Goal: Task Accomplishment & Management: Manage account settings

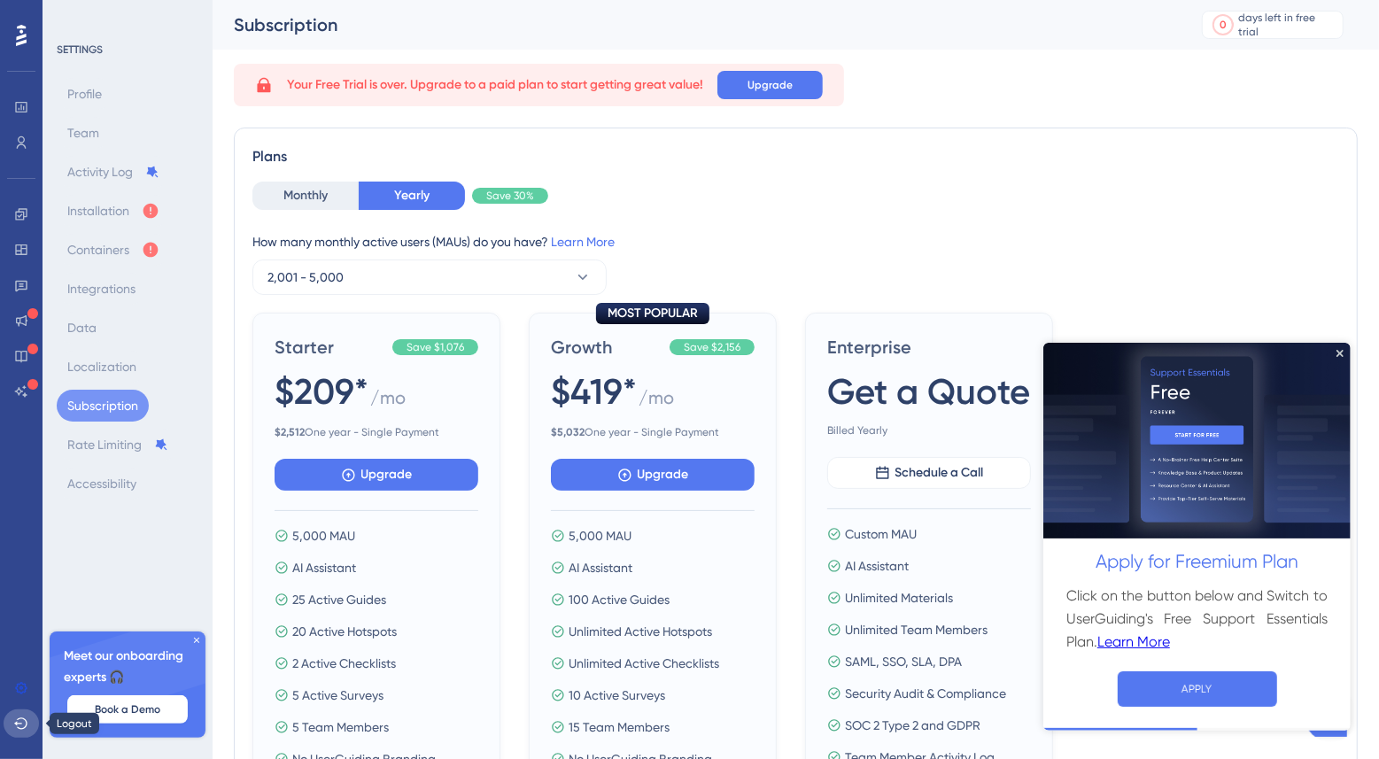
click at [20, 721] on icon at bounding box center [21, 723] width 14 height 14
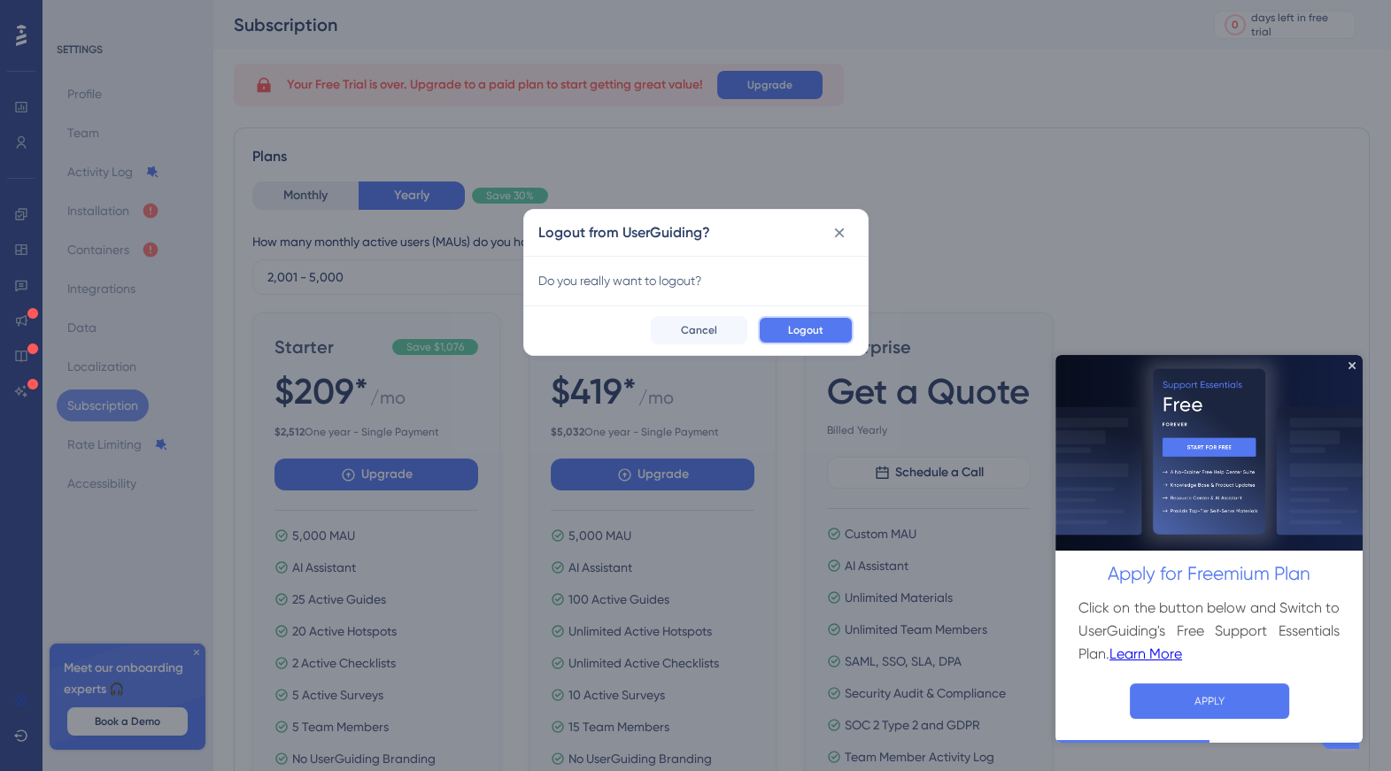
click at [822, 324] on span "Logout" at bounding box center [805, 330] width 35 height 14
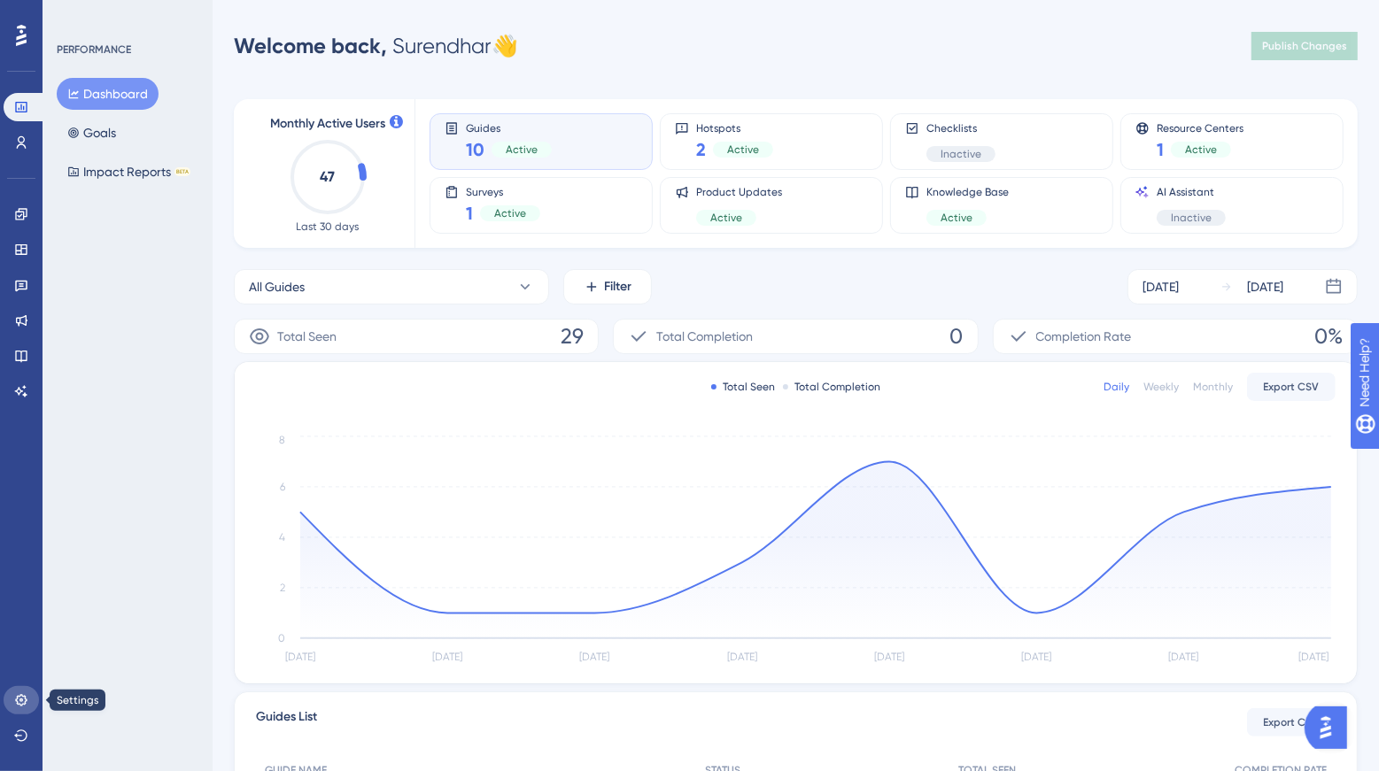
click at [27, 694] on icon at bounding box center [21, 700] width 14 height 14
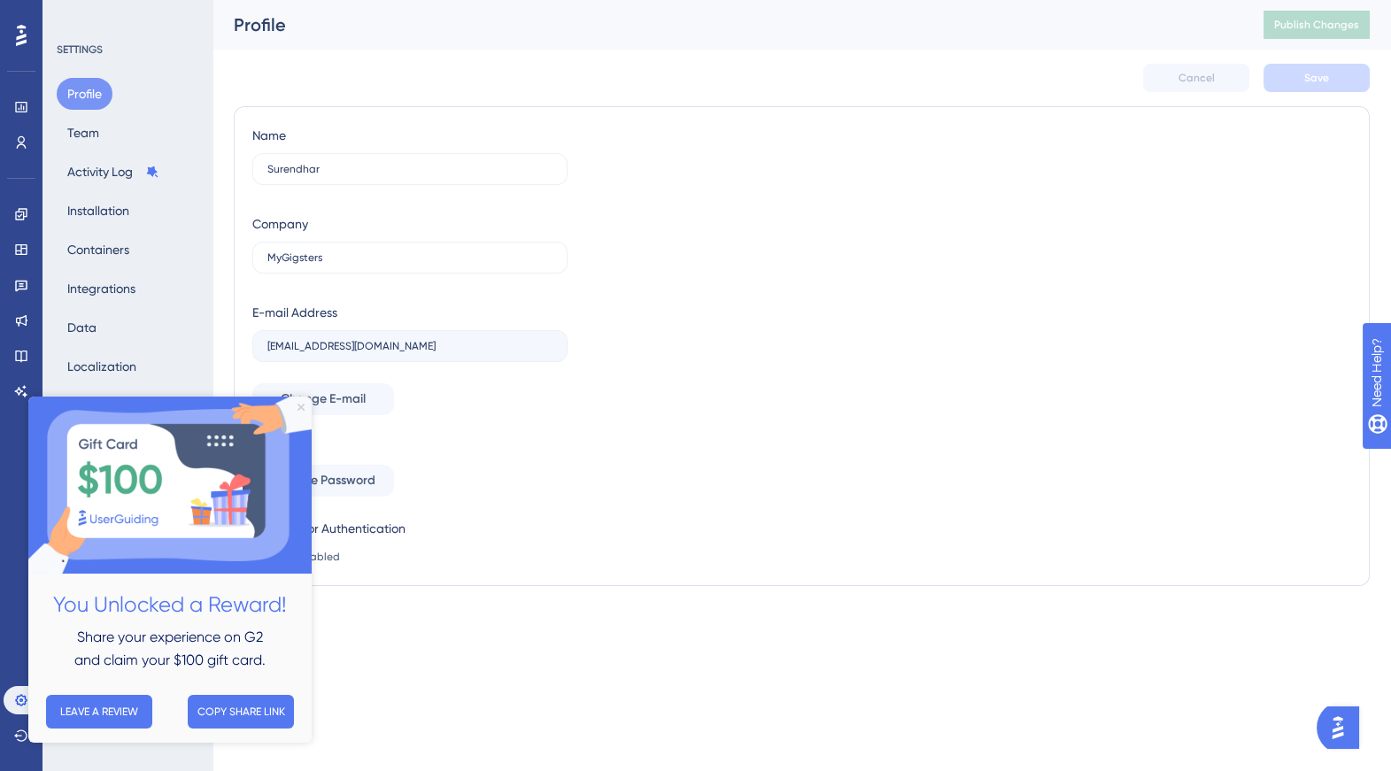
drag, startPoint x: 304, startPoint y: 407, endPoint x: 332, endPoint y: 803, distance: 397.8
click at [304, 407] on icon "Close Preview" at bounding box center [301, 407] width 7 height 7
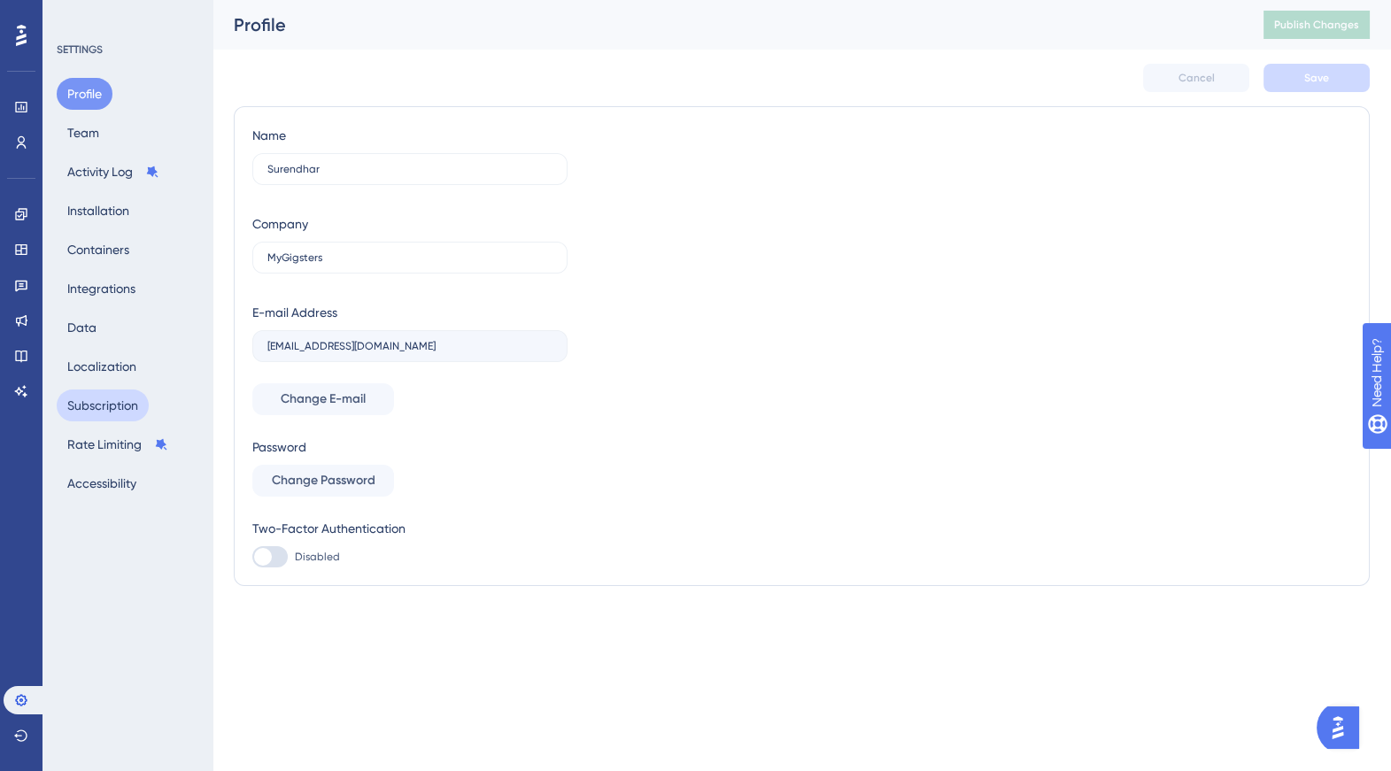
click at [98, 406] on button "Subscription" at bounding box center [103, 406] width 92 height 32
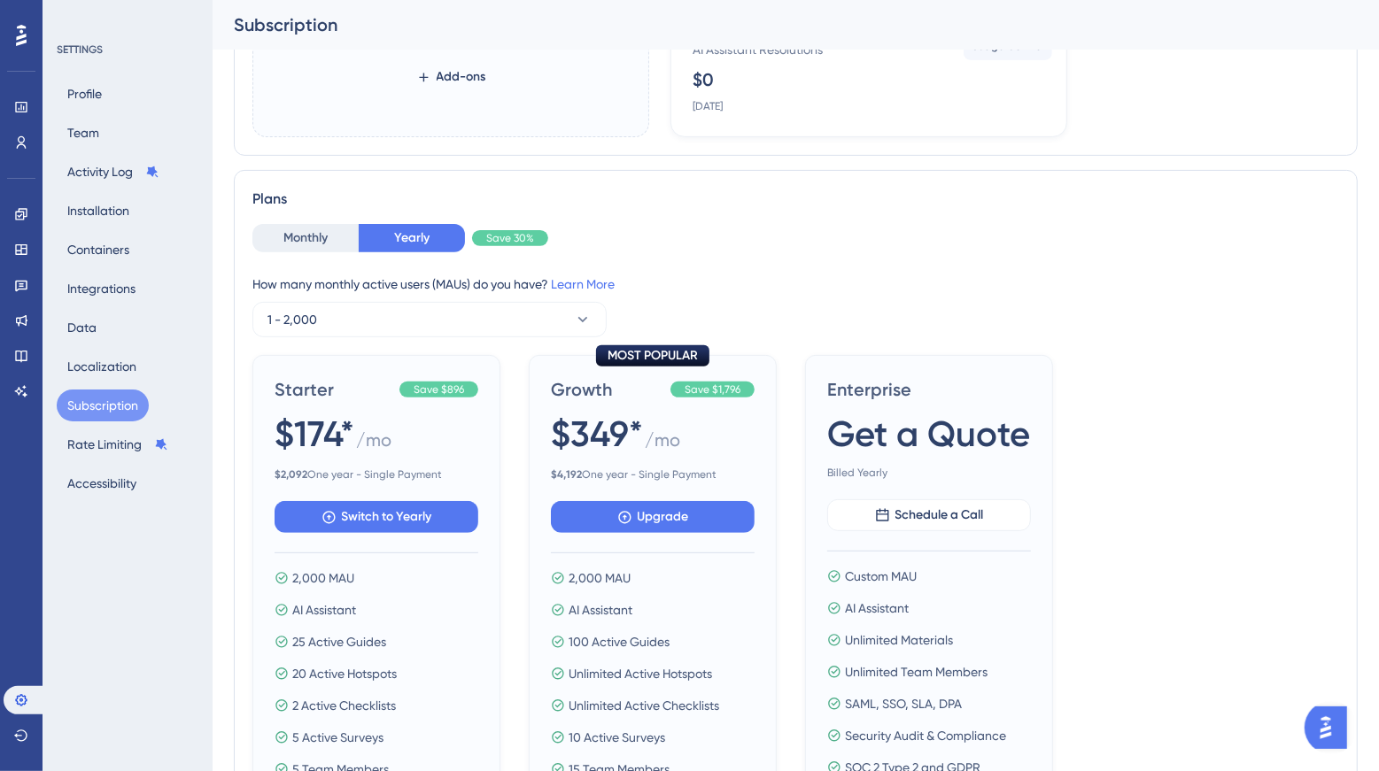
scroll to position [470, 0]
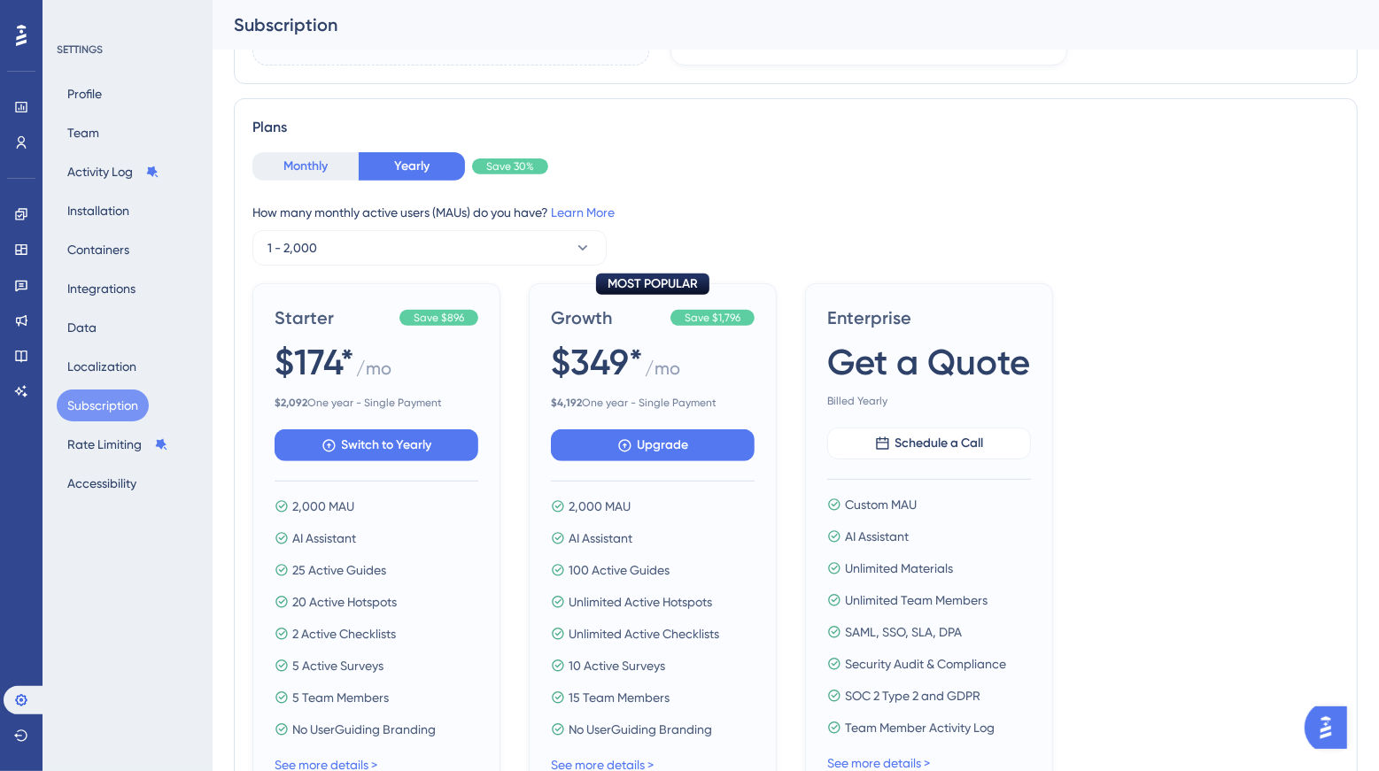
click at [299, 158] on button "Monthly" at bounding box center [305, 166] width 106 height 28
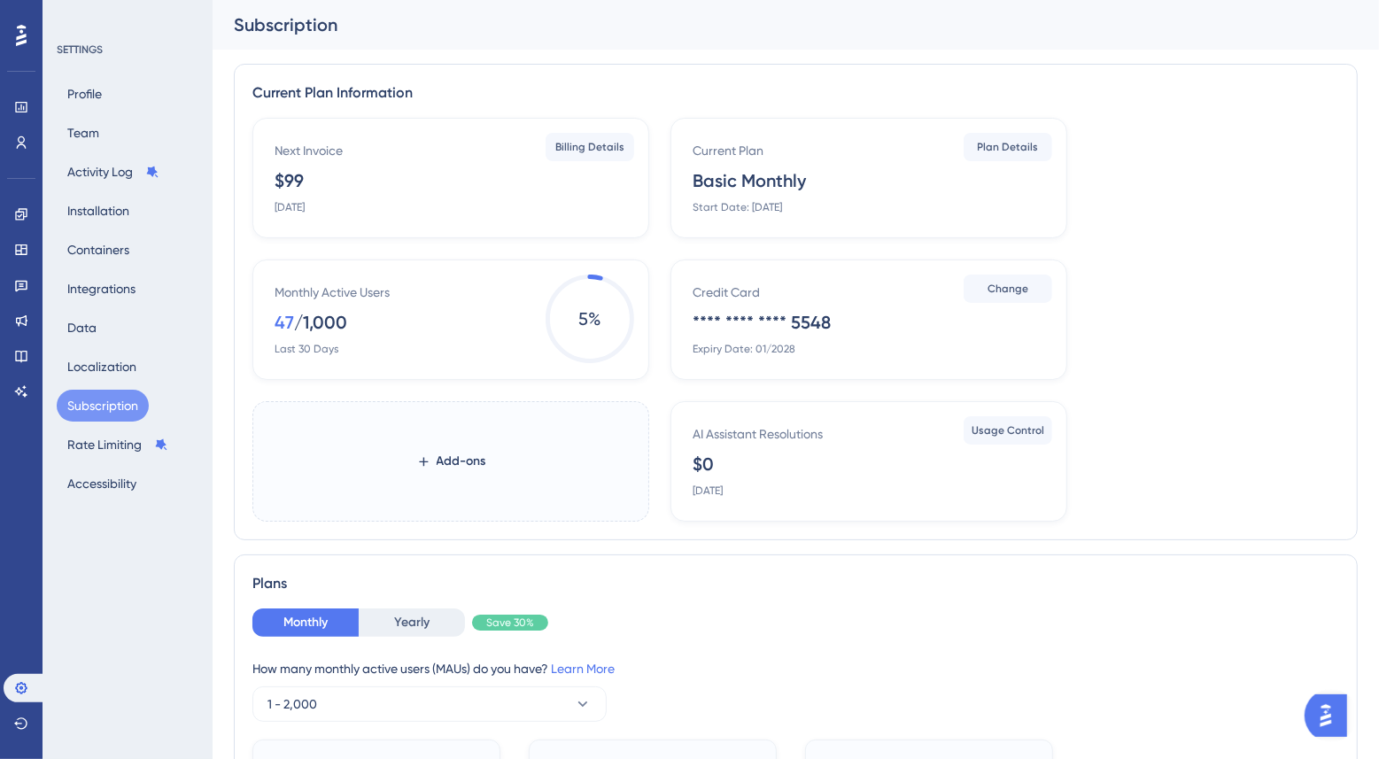
scroll to position [9, 0]
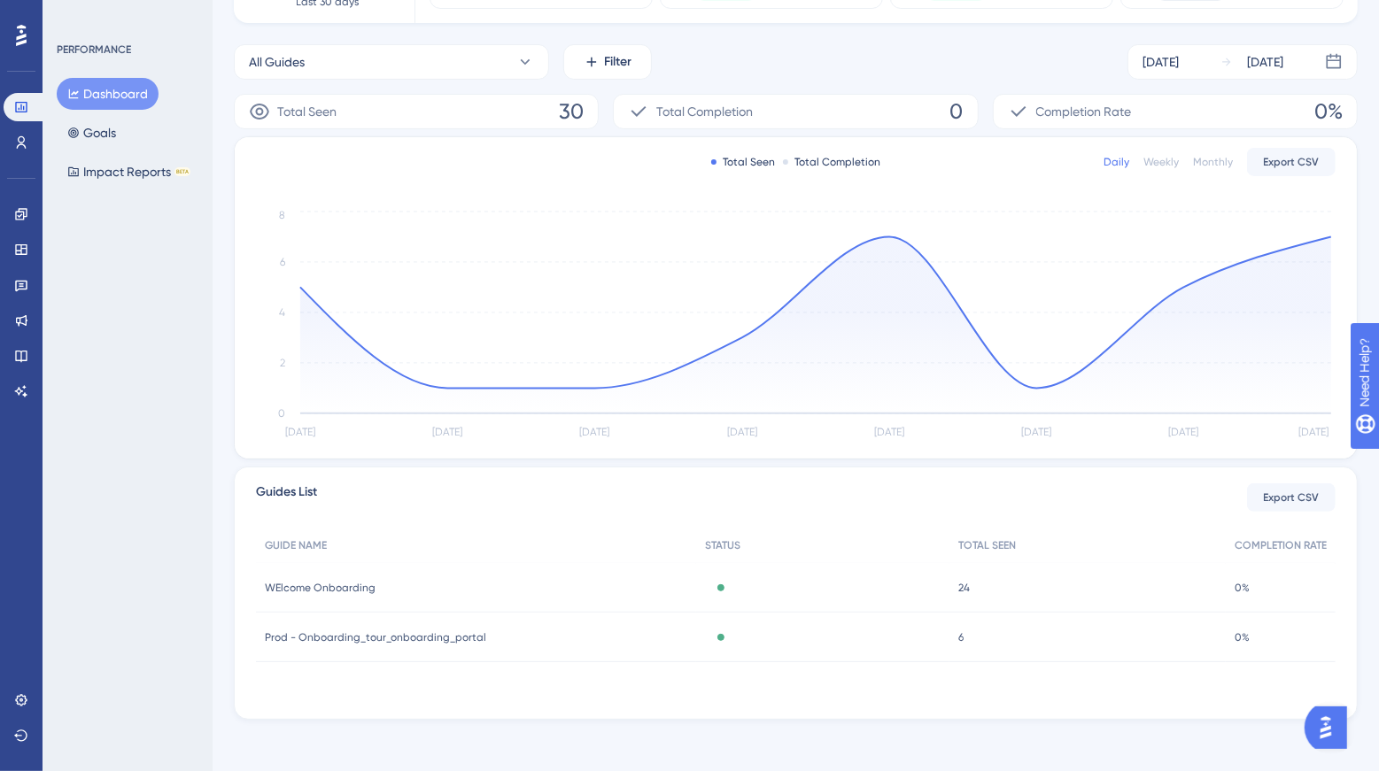
scroll to position [230, 0]
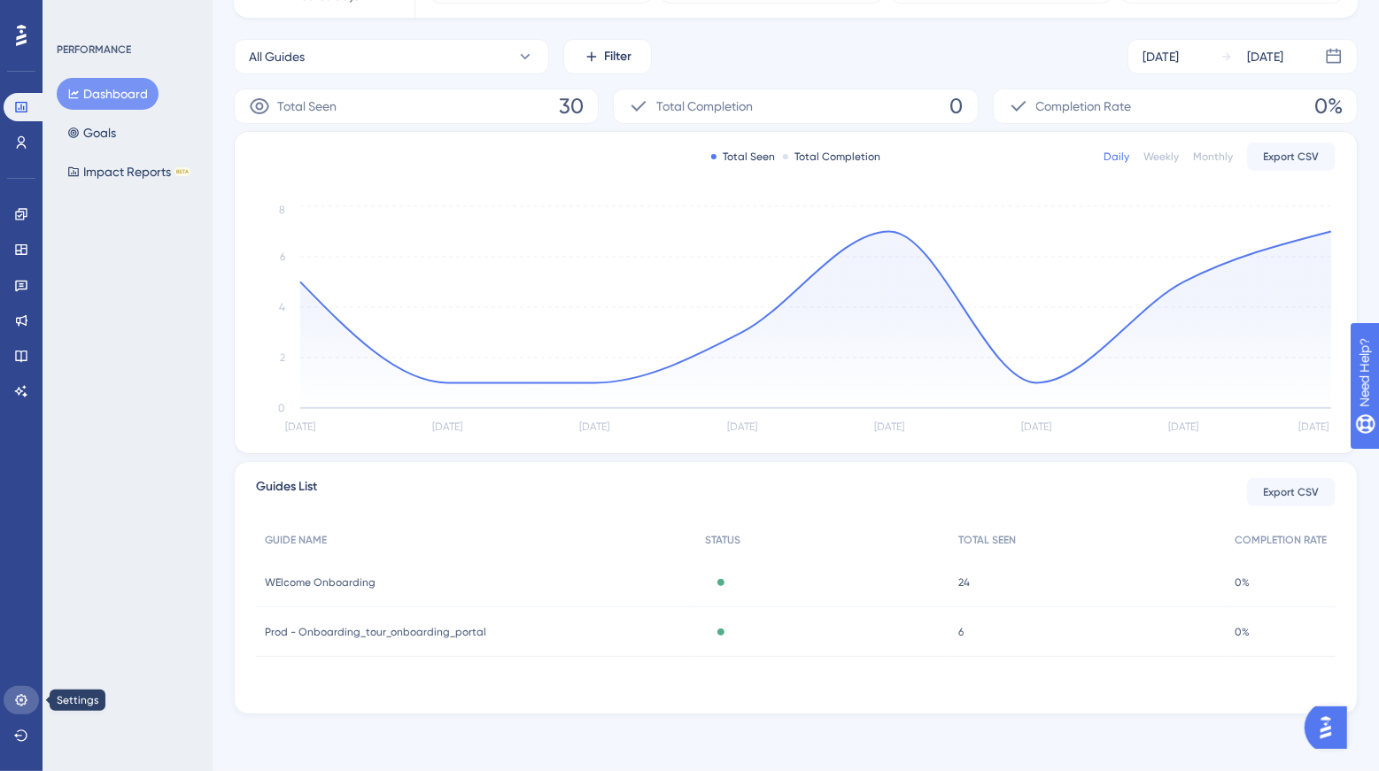
click at [27, 700] on icon at bounding box center [21, 700] width 12 height 12
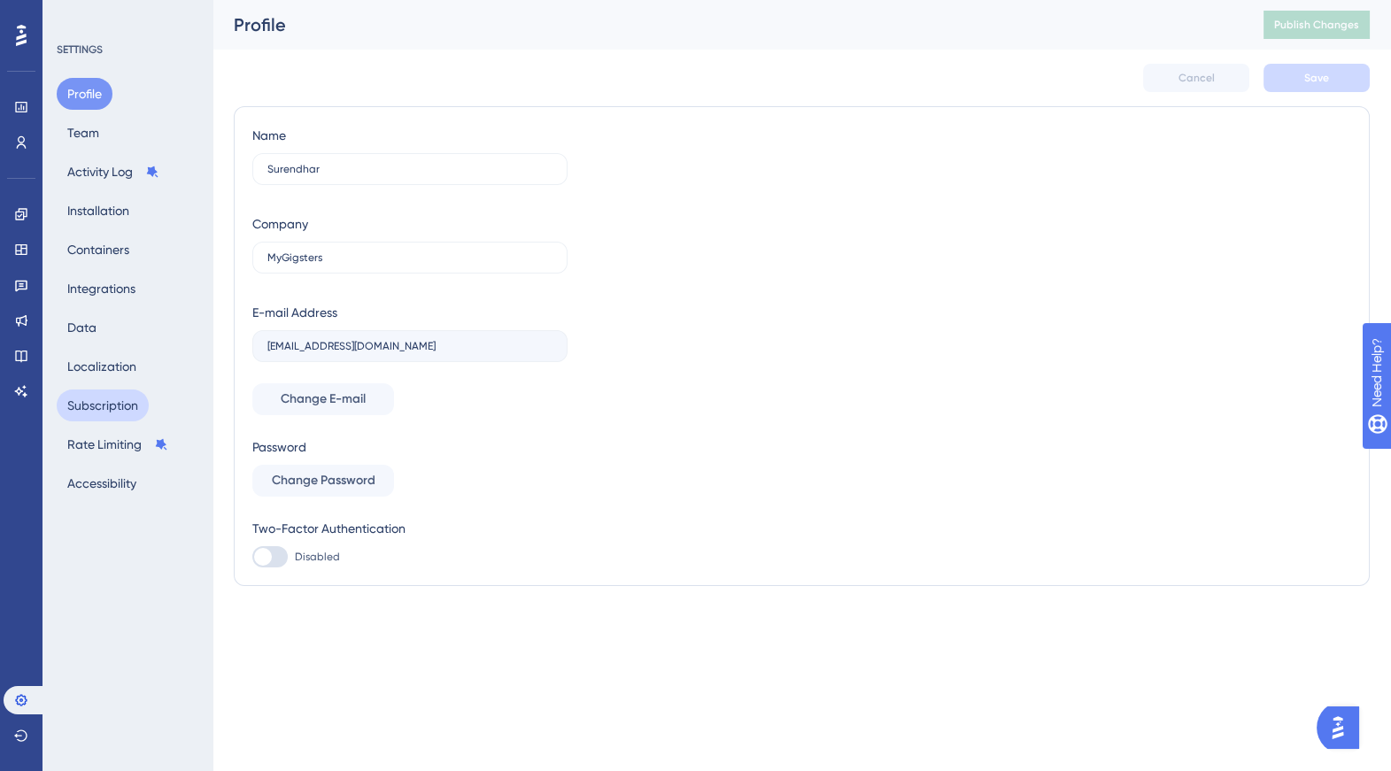
click at [111, 399] on button "Subscription" at bounding box center [103, 406] width 92 height 32
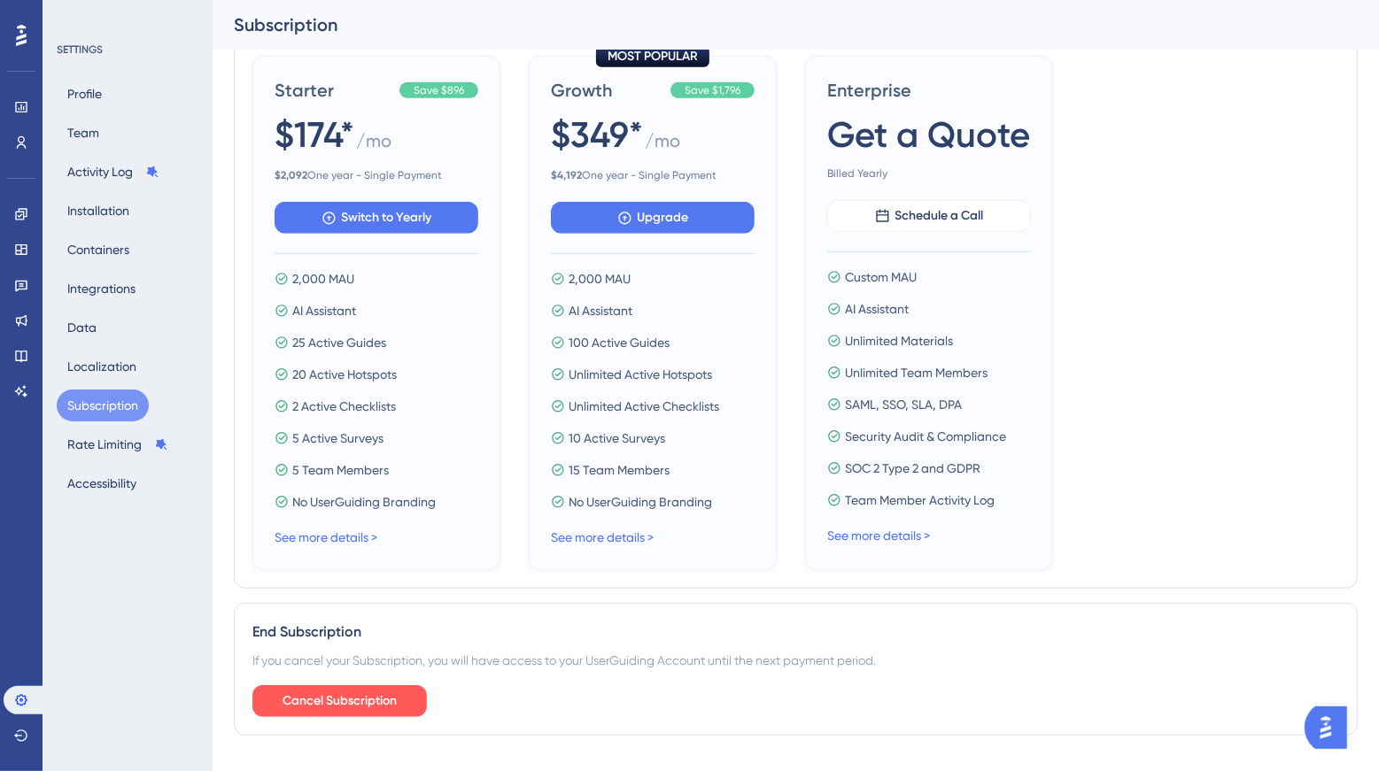
scroll to position [732, 0]
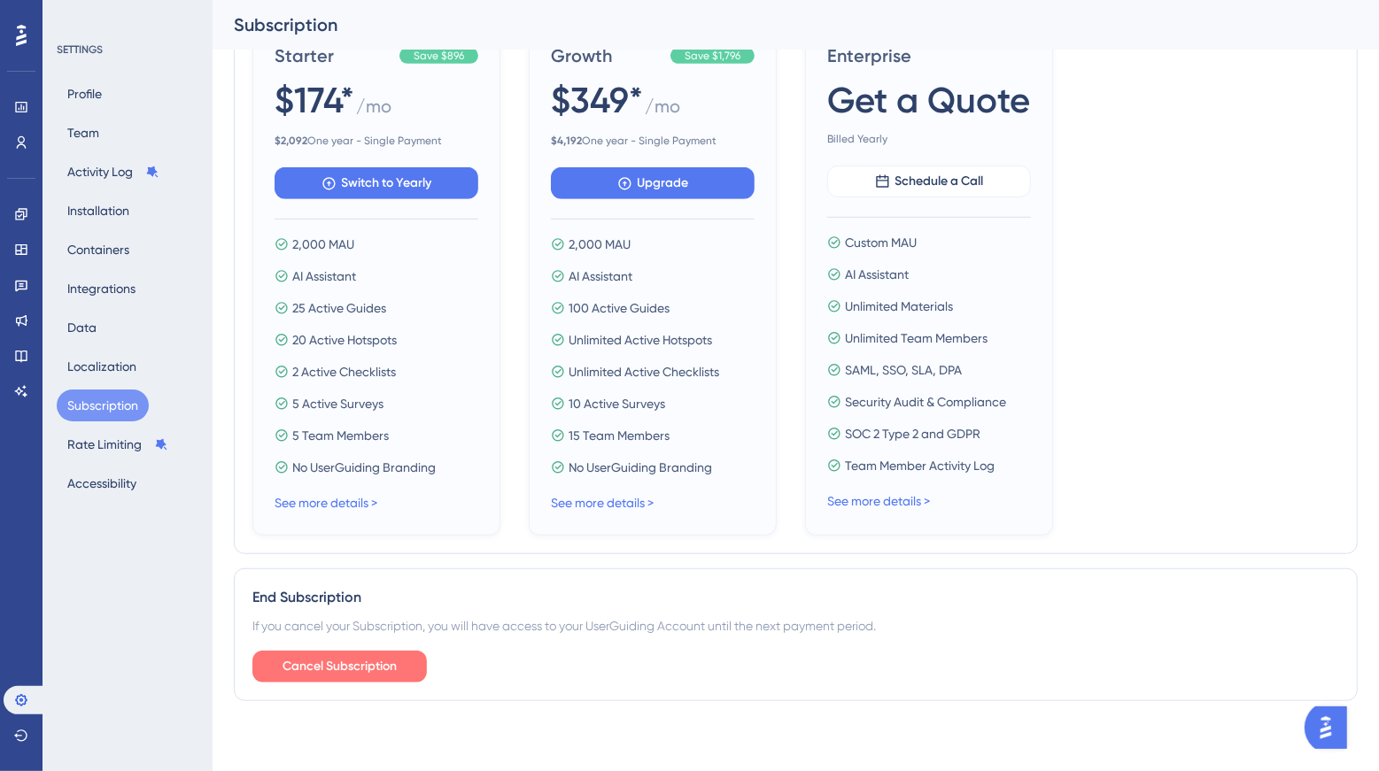
click at [366, 663] on span "Cancel Subscription" at bounding box center [340, 666] width 114 height 21
